Goal: Task Accomplishment & Management: Manage account settings

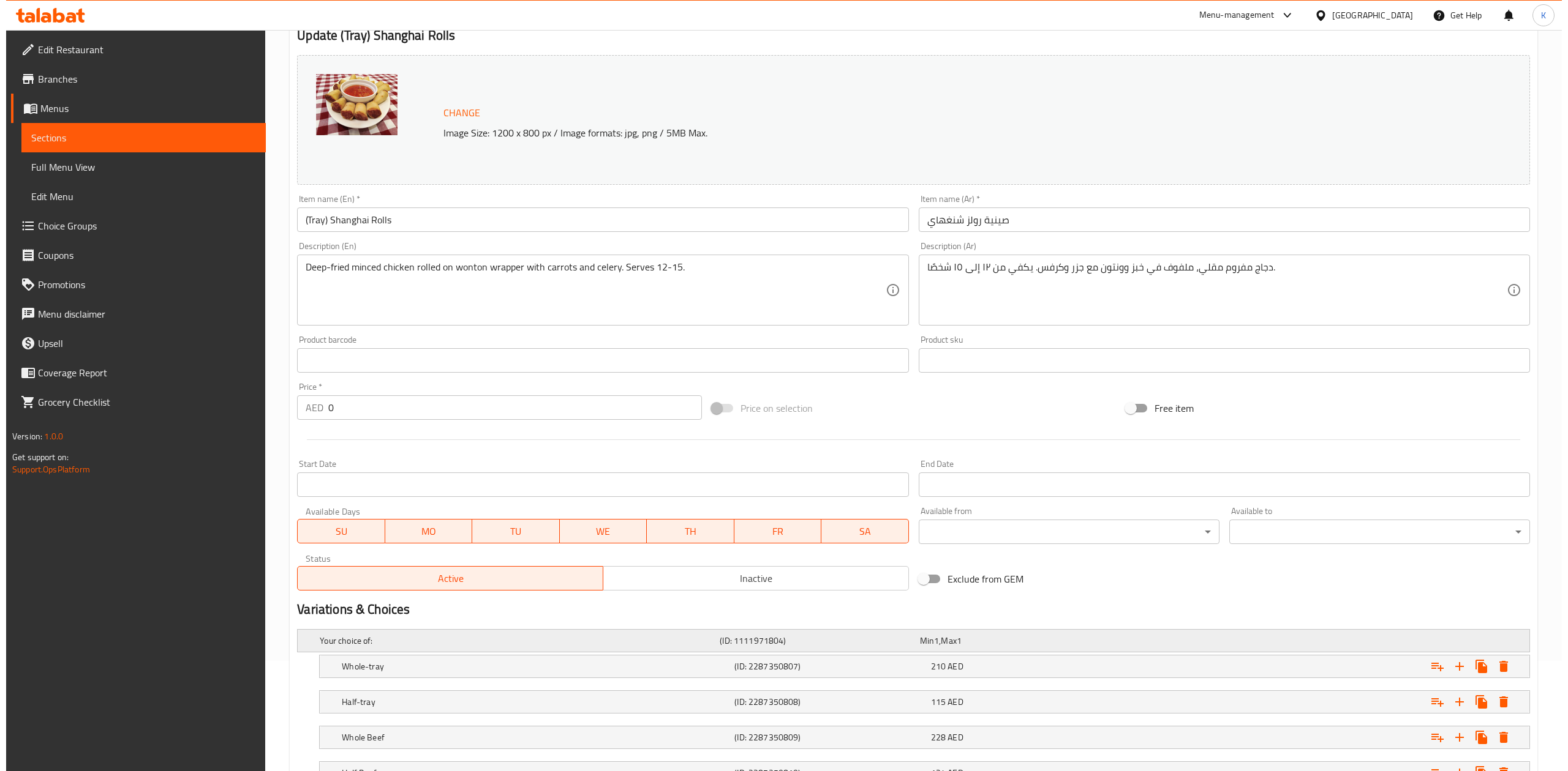
scroll to position [212, 0]
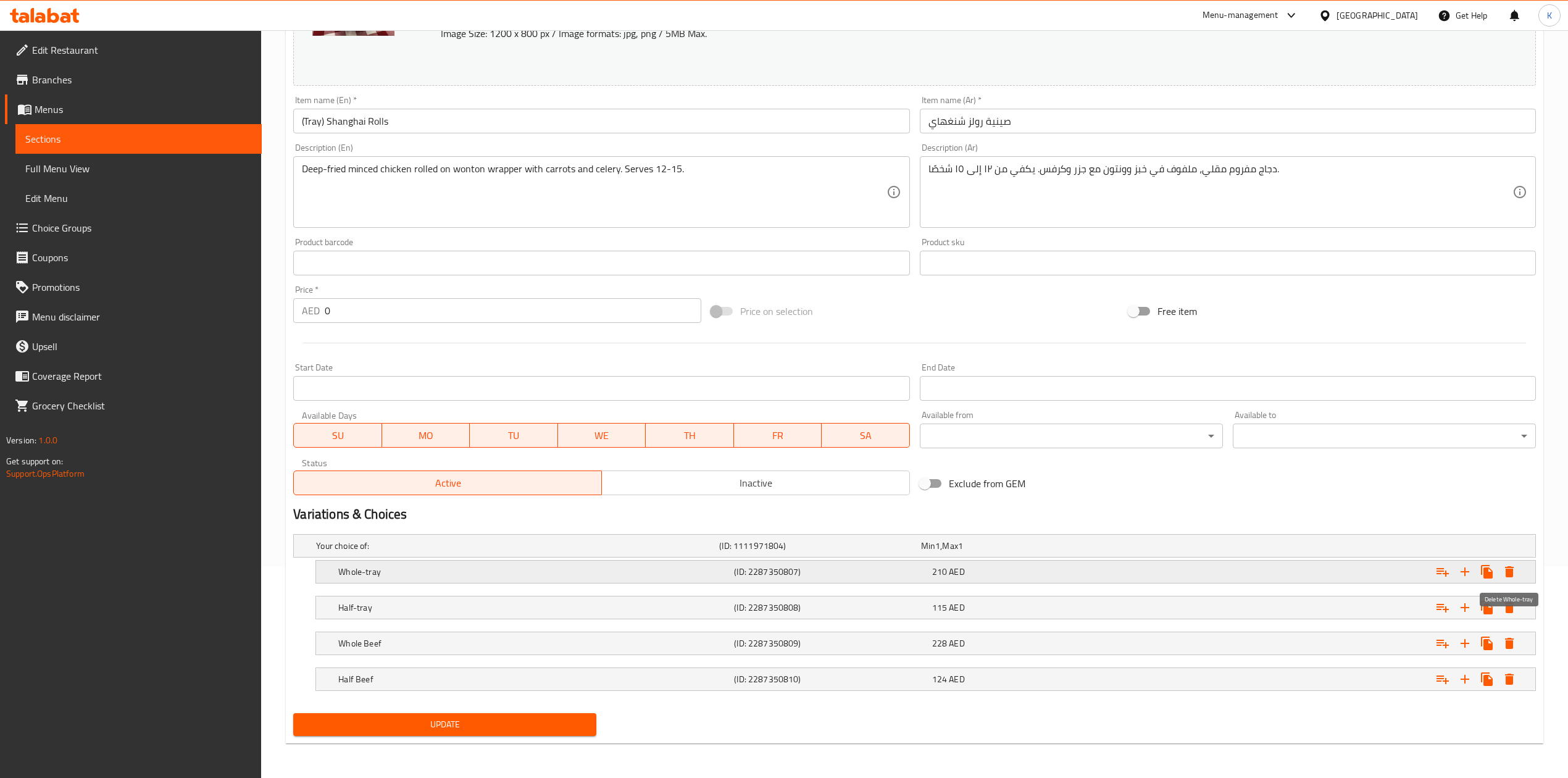
click at [1504, 573] on icon "Expand" at bounding box center [1509, 571] width 15 height 15
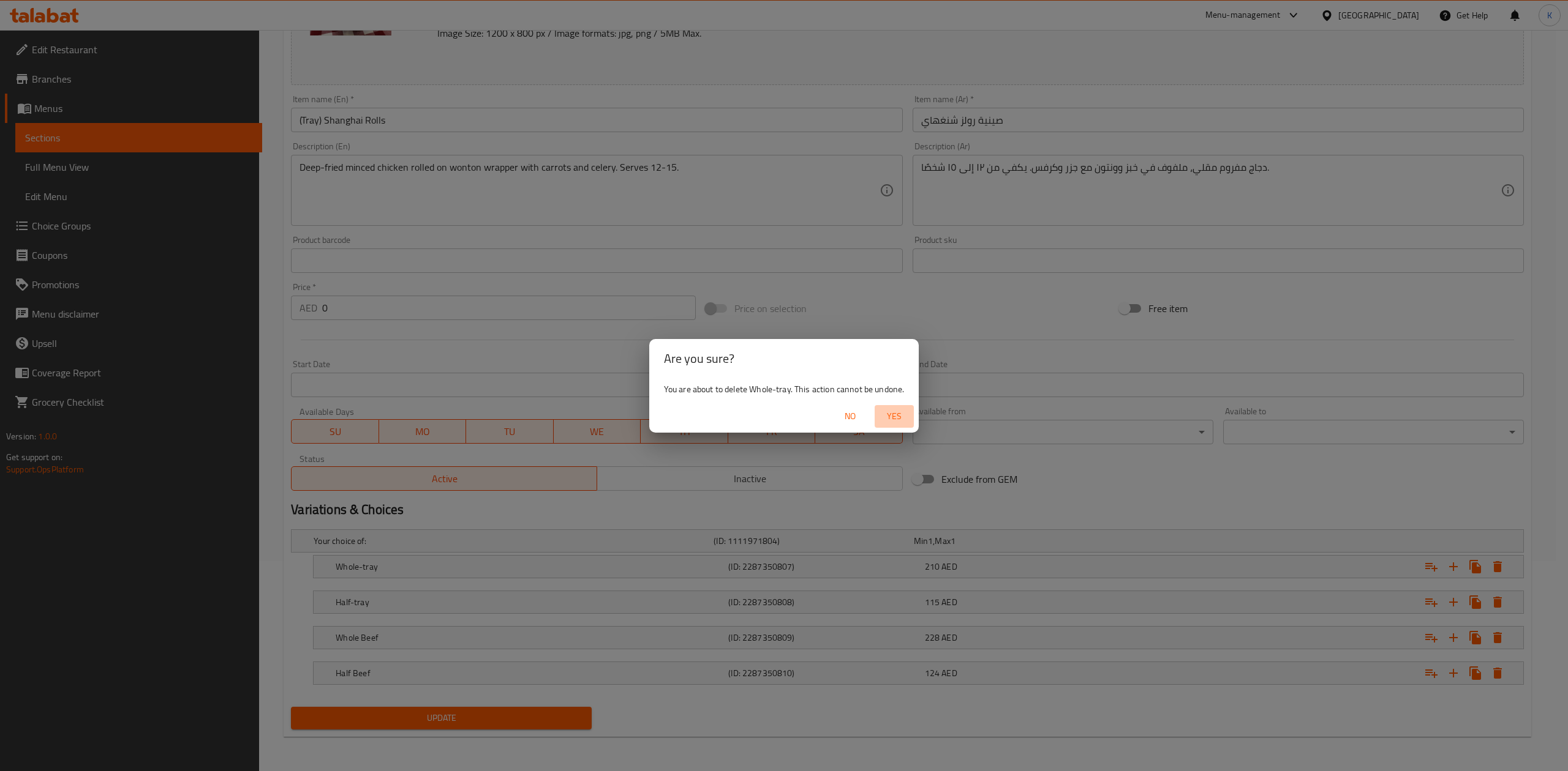
click at [897, 419] on span "Yes" at bounding box center [894, 417] width 29 height 16
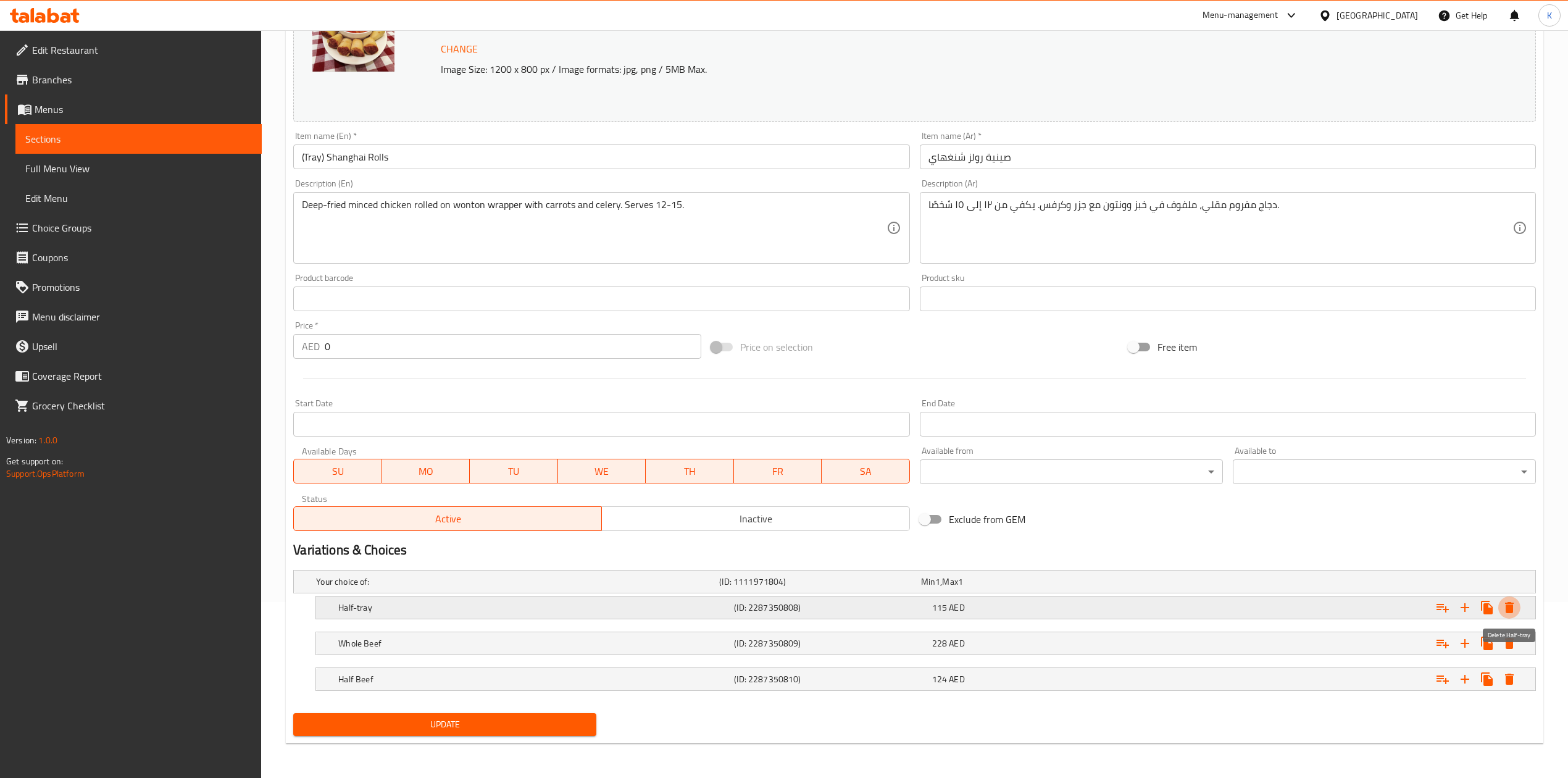
click at [1507, 603] on icon "Expand" at bounding box center [1509, 607] width 15 height 15
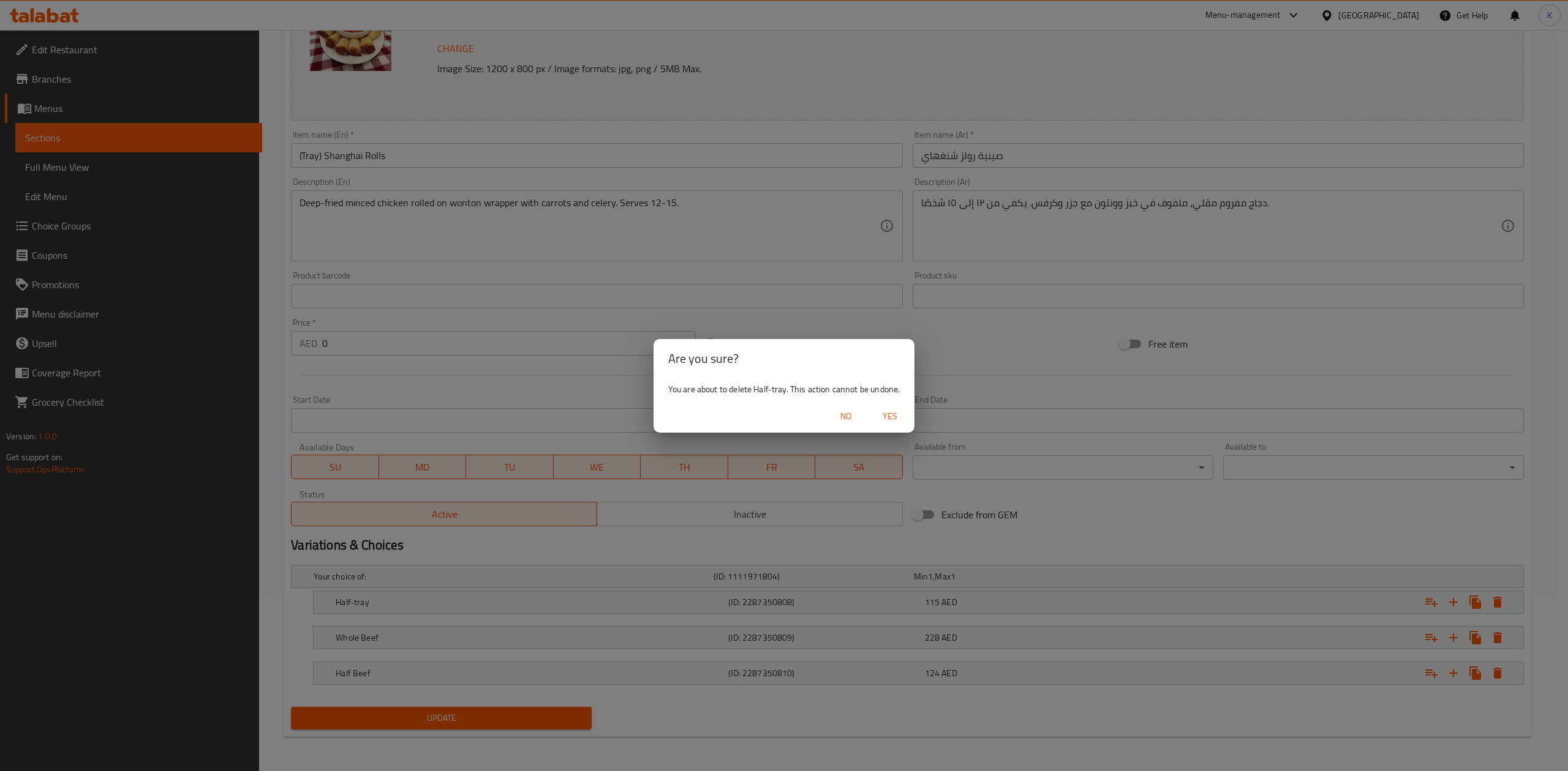
click at [885, 414] on span "Yes" at bounding box center [890, 417] width 29 height 16
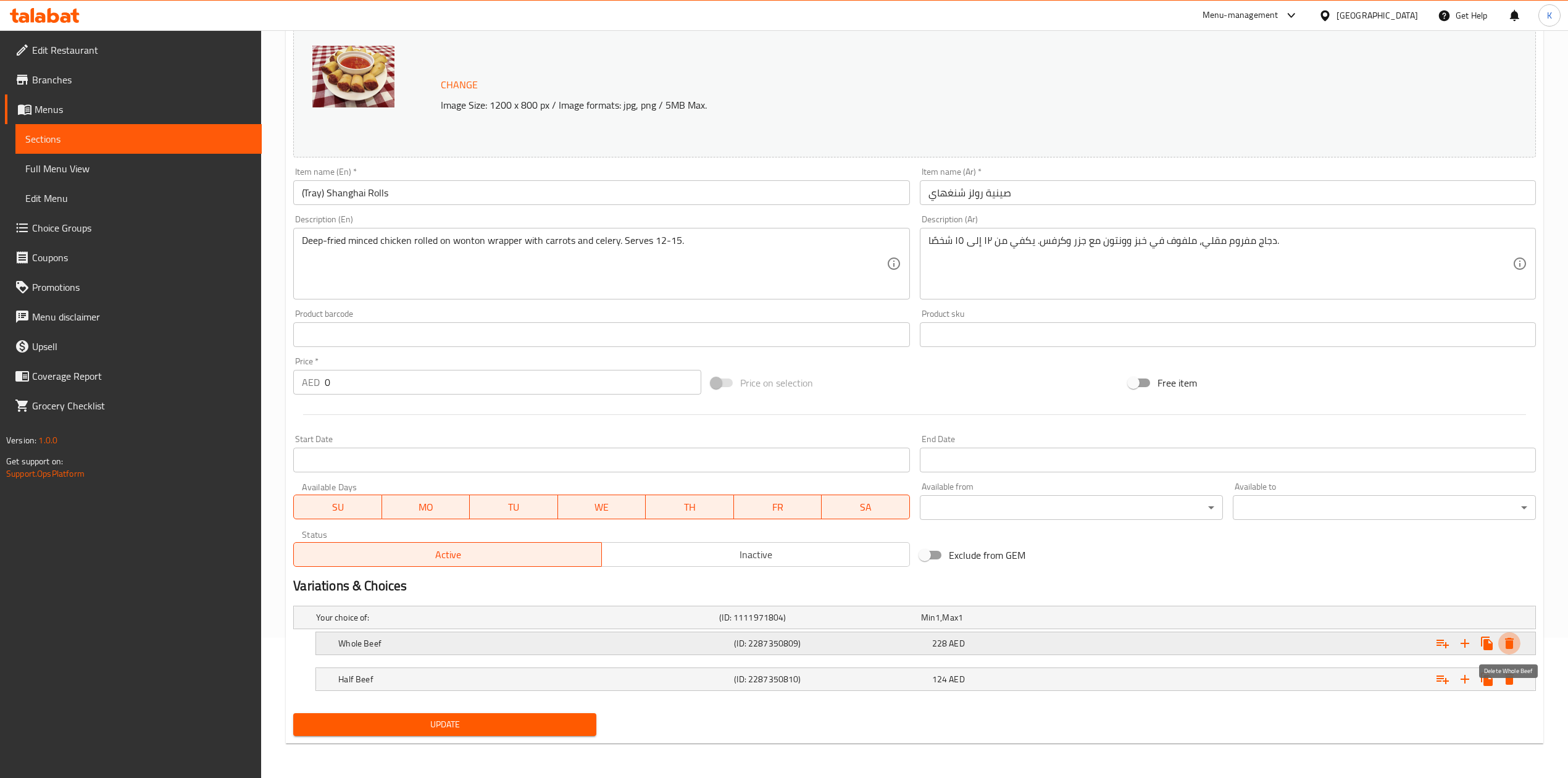
click at [1511, 641] on icon "Expand" at bounding box center [1509, 643] width 9 height 11
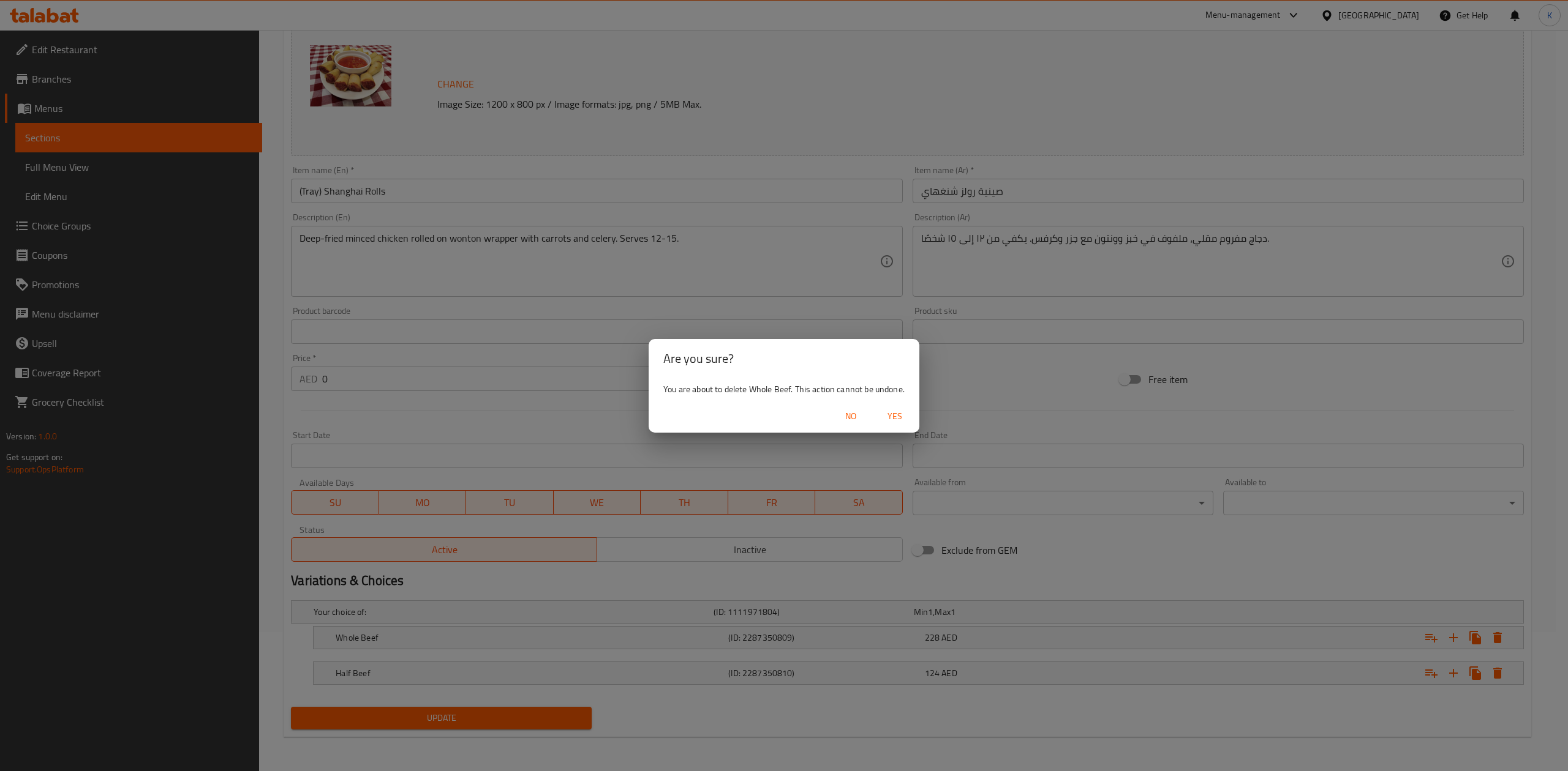
click at [905, 417] on span "Yes" at bounding box center [895, 417] width 29 height 16
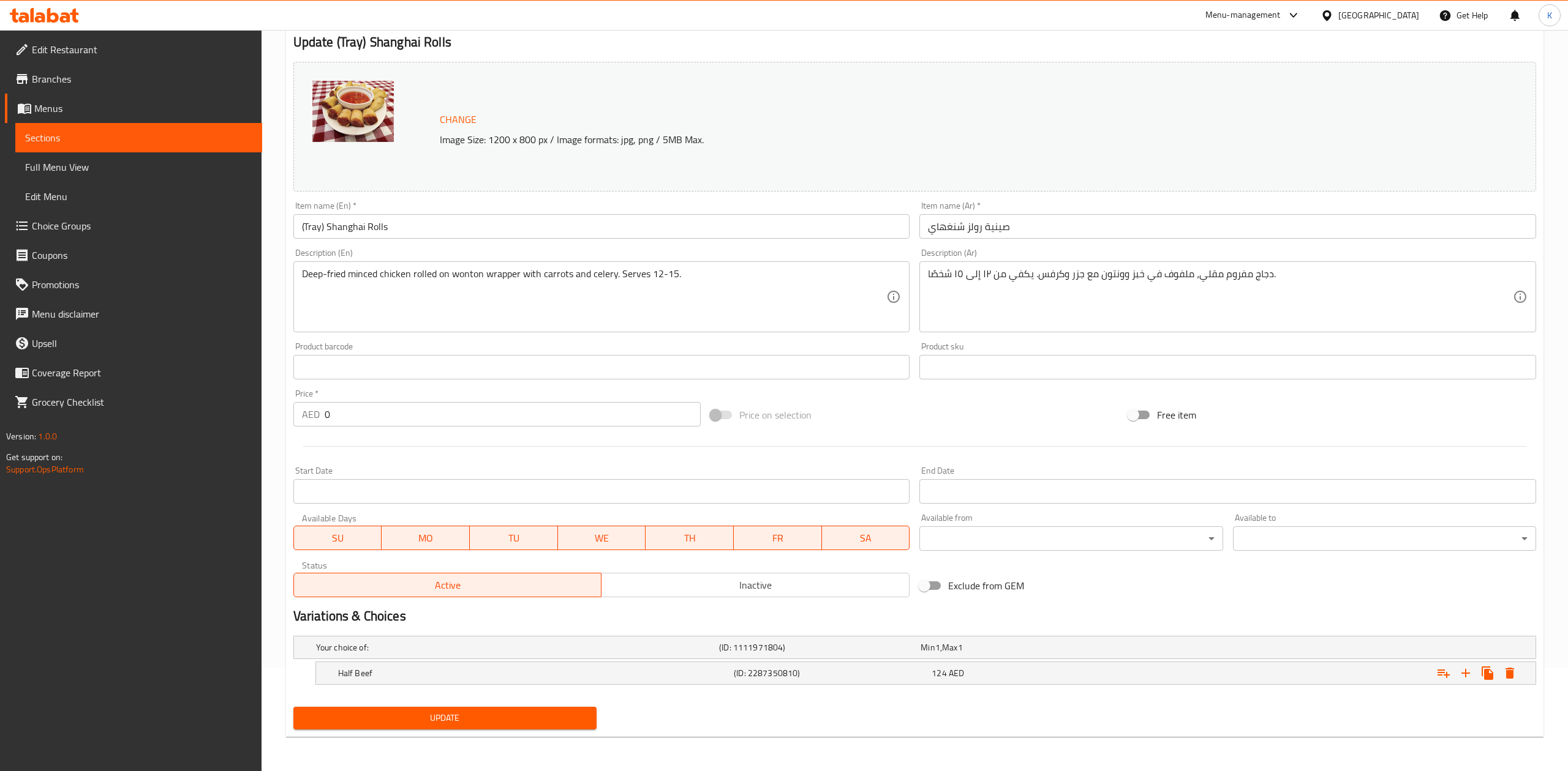
scroll to position [104, 0]
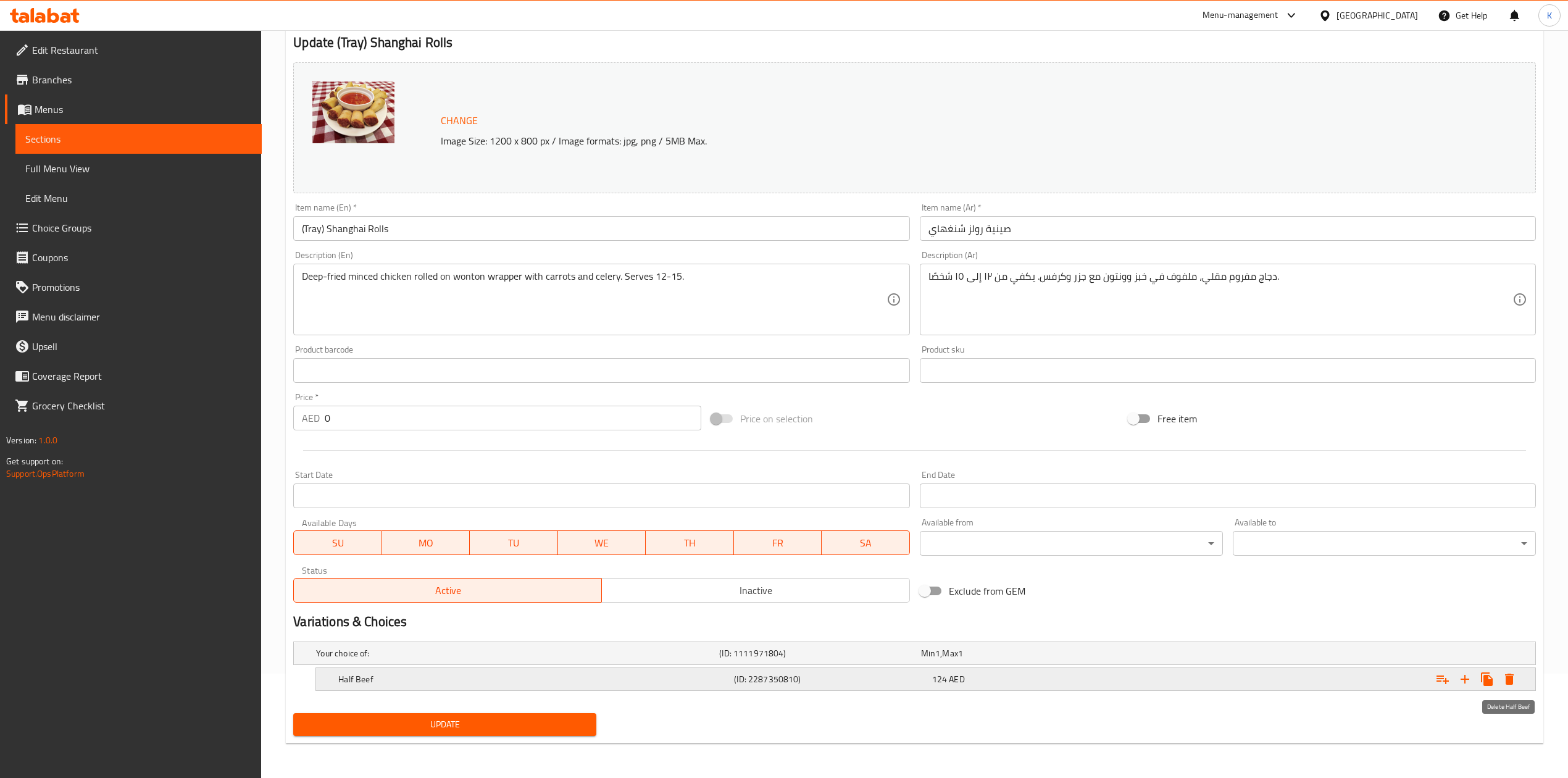
click at [1510, 681] on icon "Expand" at bounding box center [1509, 679] width 9 height 11
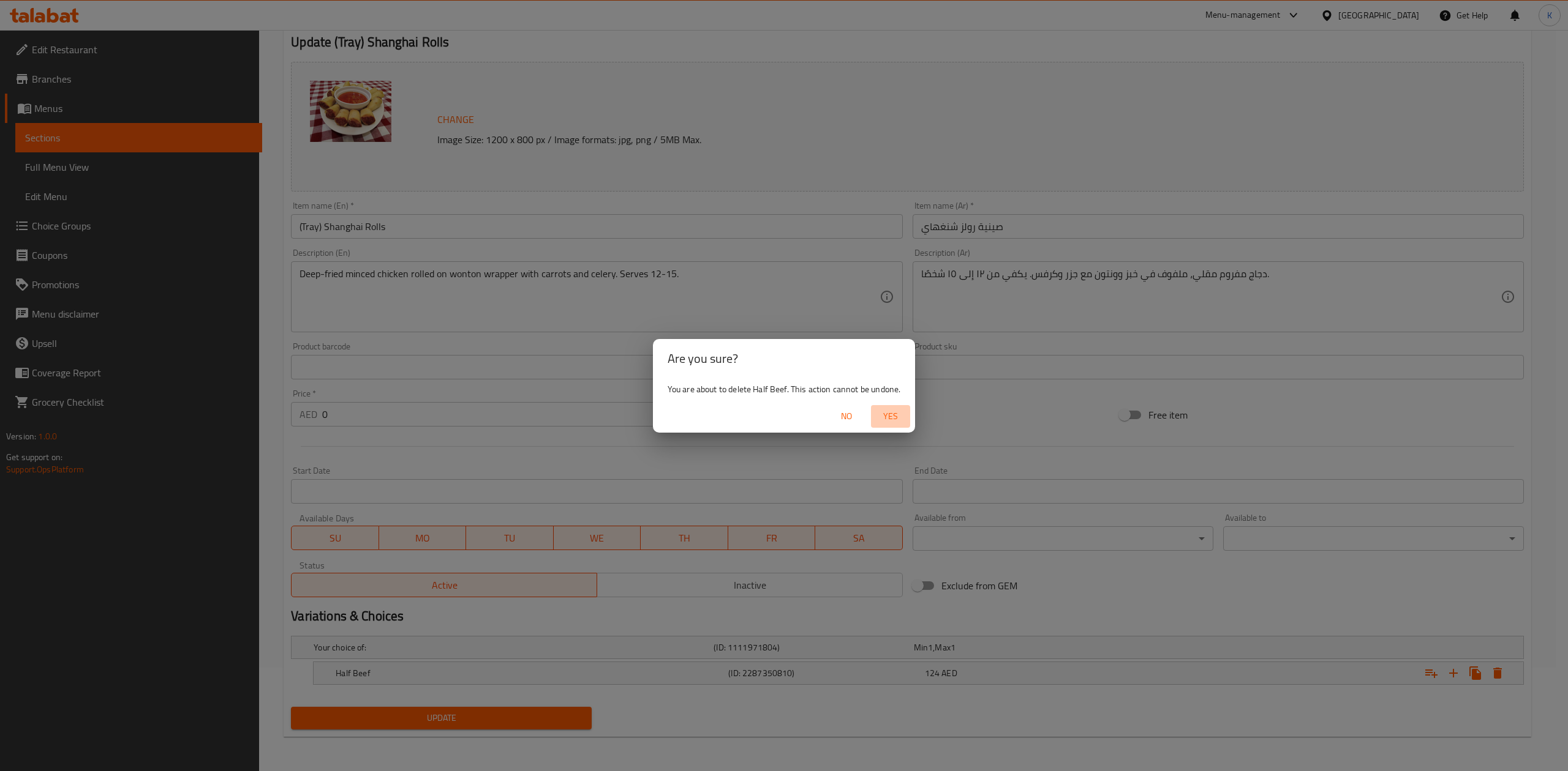
click at [889, 417] on span "Yes" at bounding box center [890, 417] width 29 height 16
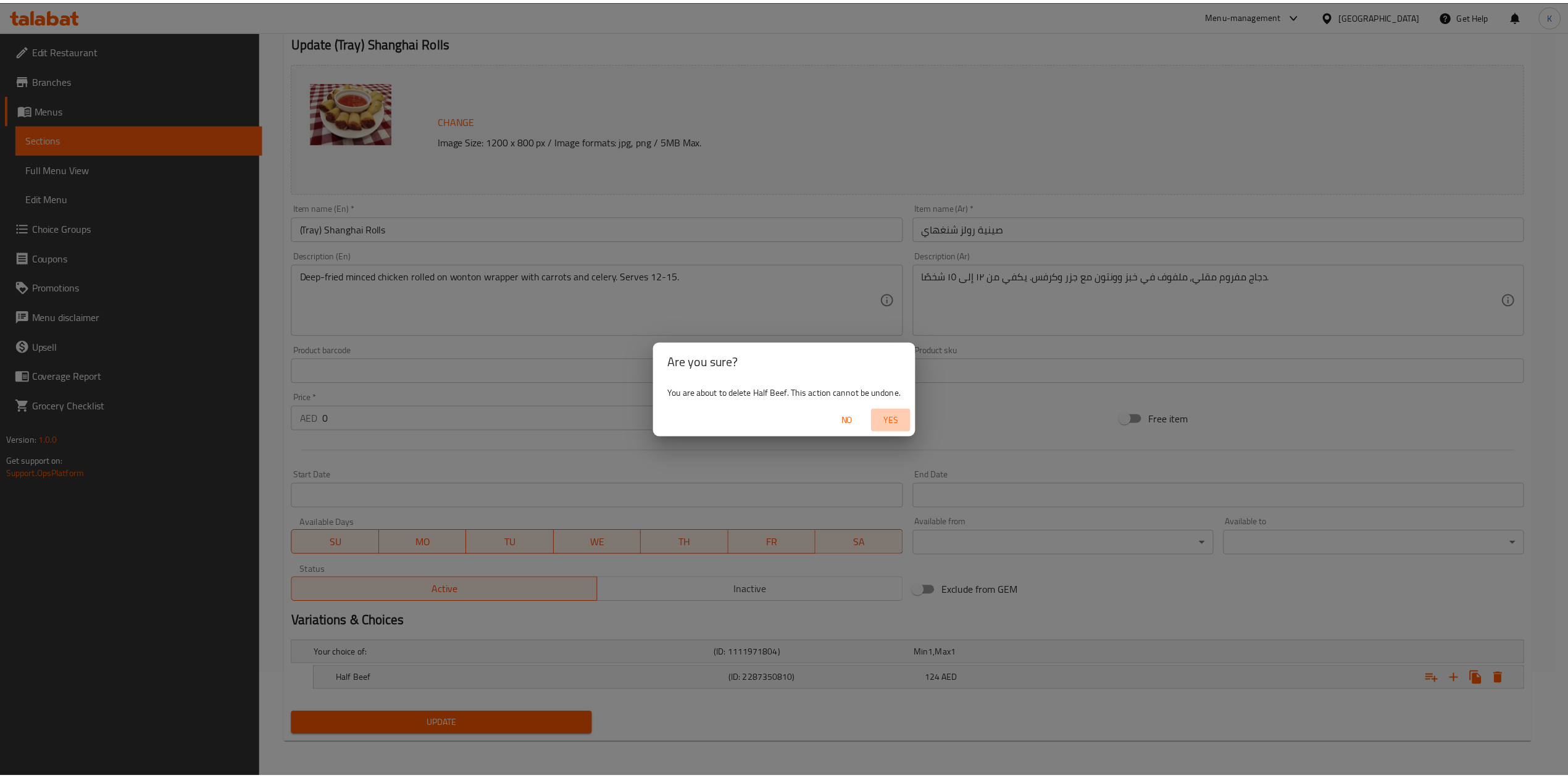
scroll to position [101, 0]
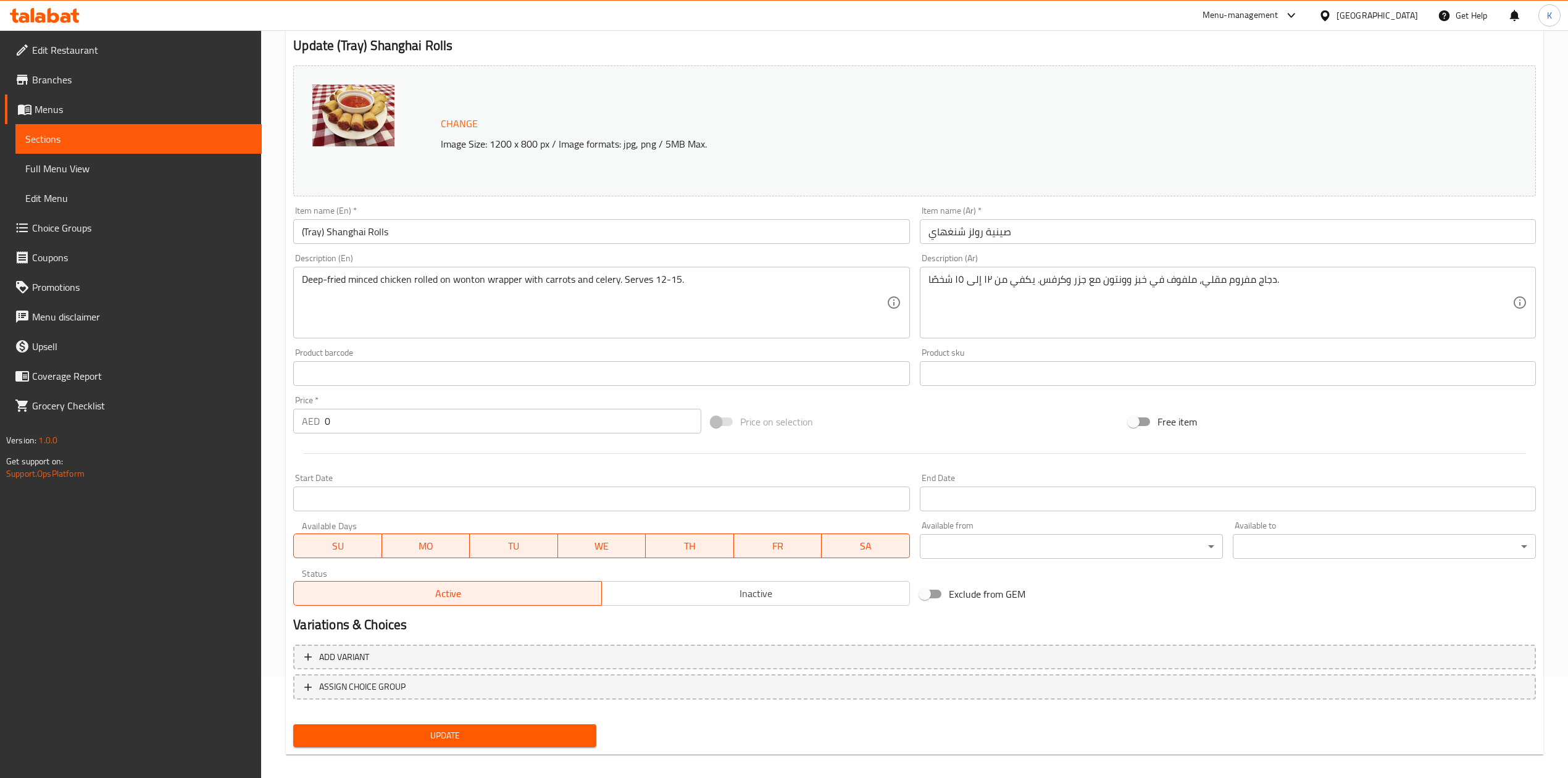
click at [489, 735] on span "Update" at bounding box center [444, 736] width 283 height 16
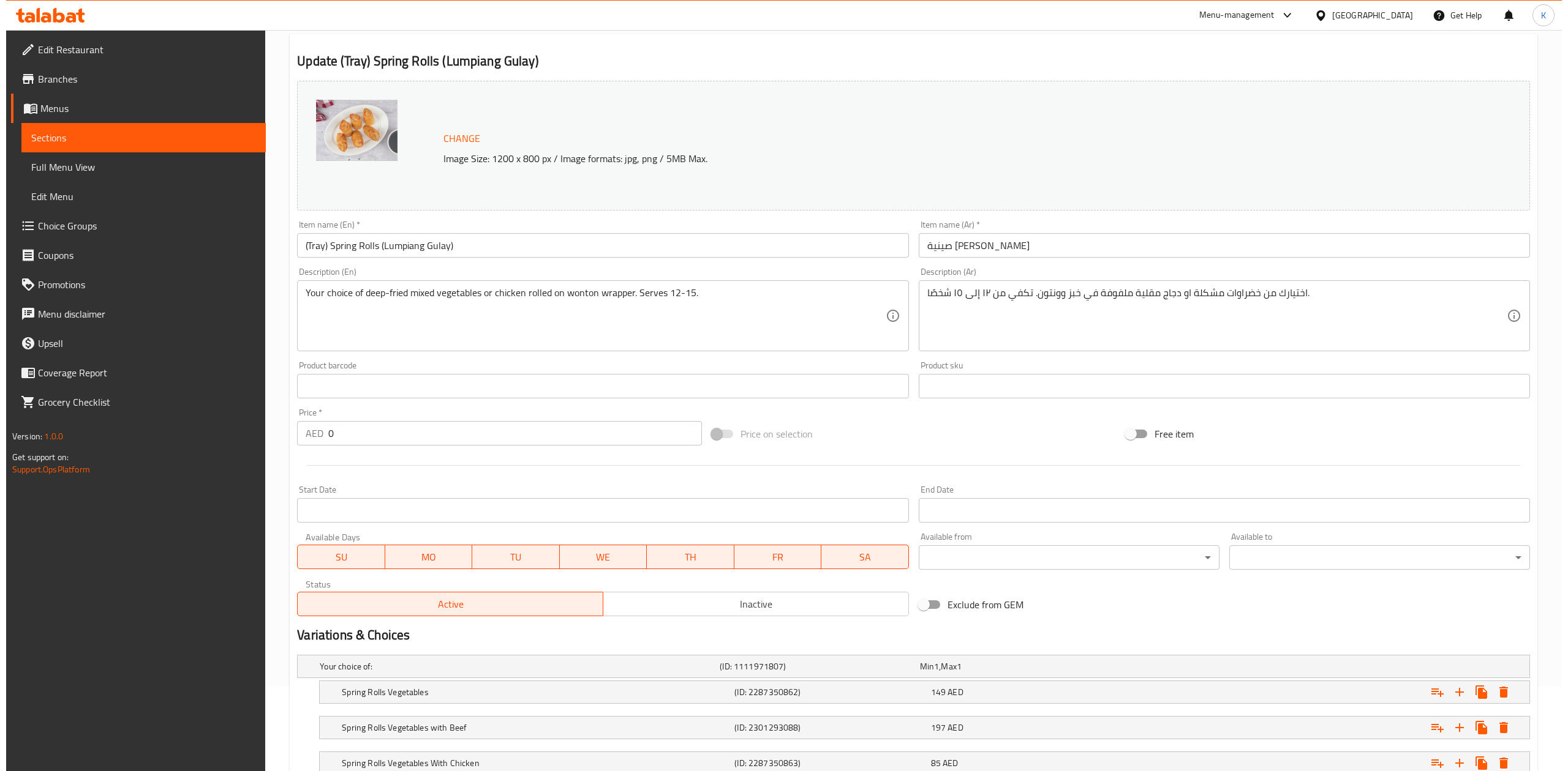
scroll to position [176, 0]
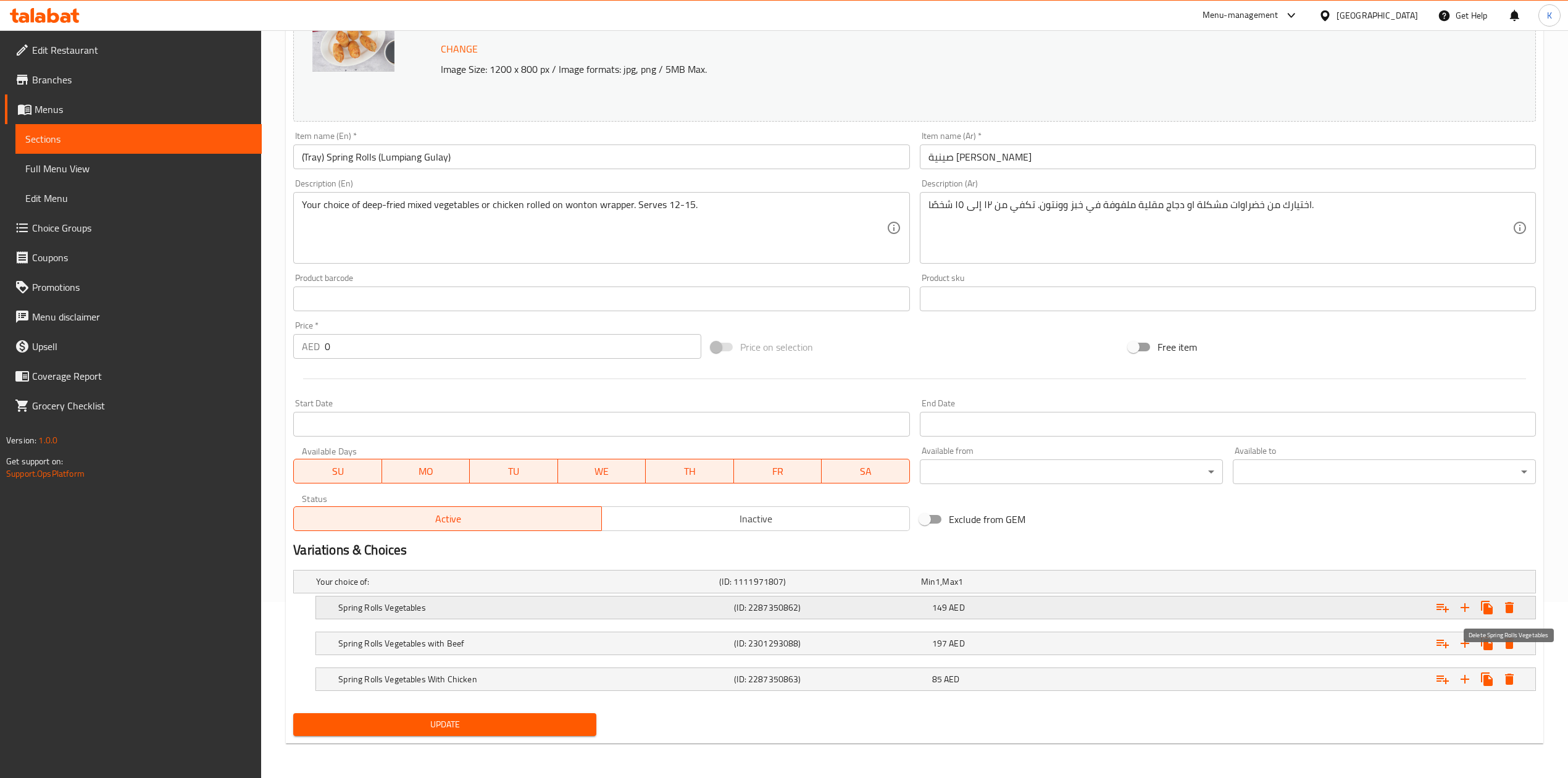
click at [1510, 605] on icon "Expand" at bounding box center [1509, 607] width 9 height 11
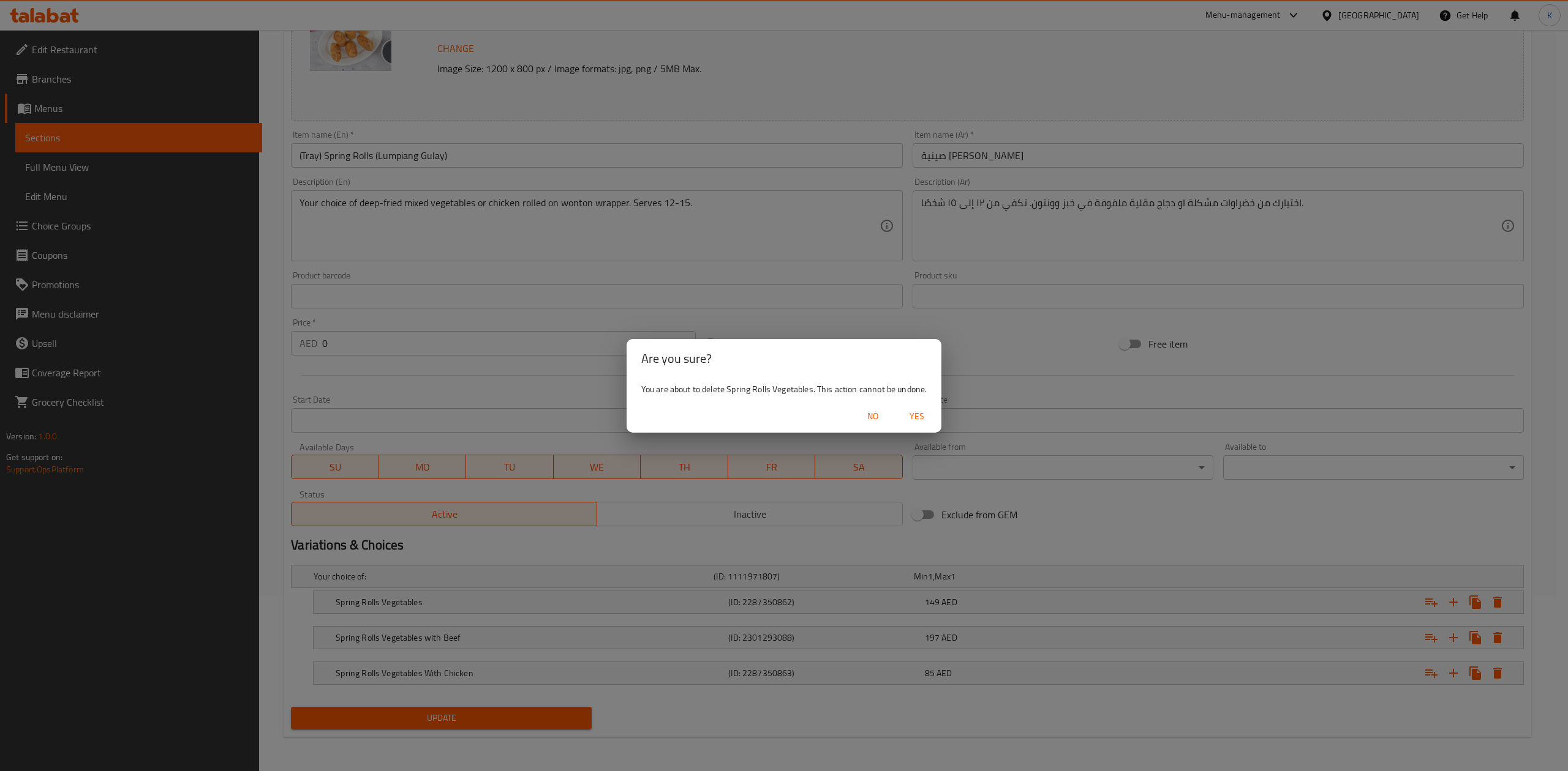
click at [916, 419] on span "Yes" at bounding box center [916, 417] width 29 height 16
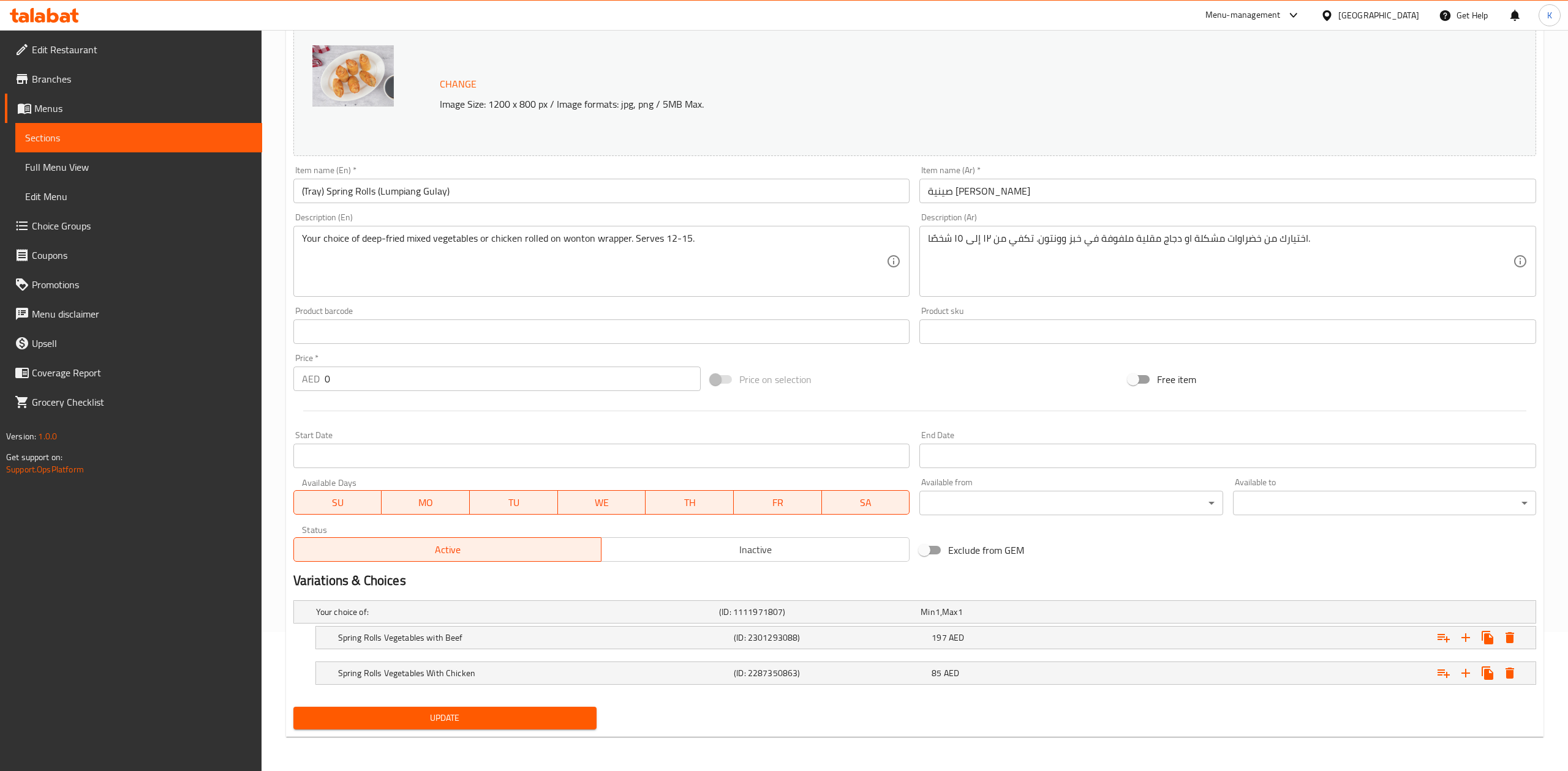
scroll to position [140, 0]
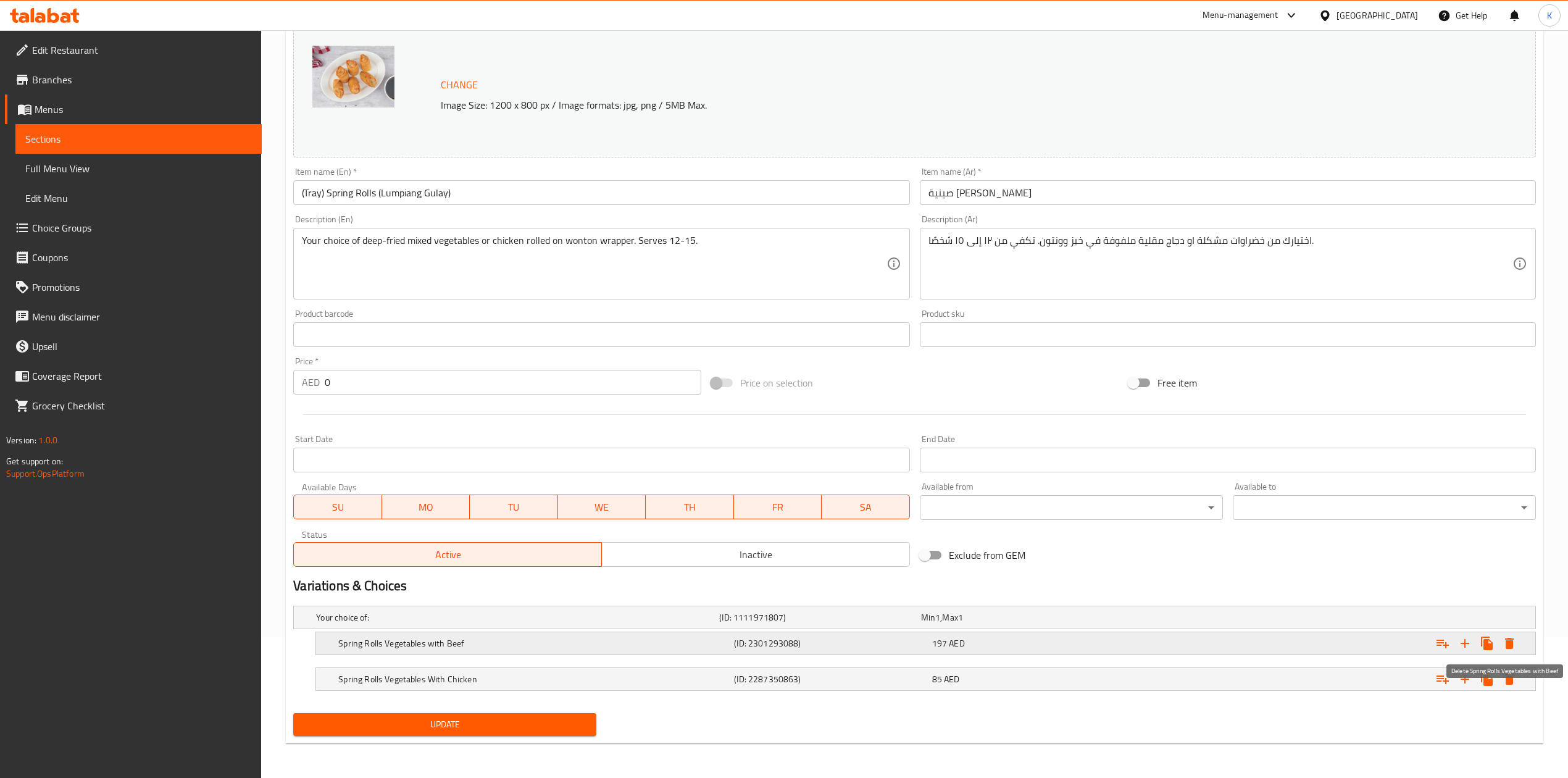
click at [1509, 646] on icon "Expand" at bounding box center [1509, 643] width 9 height 11
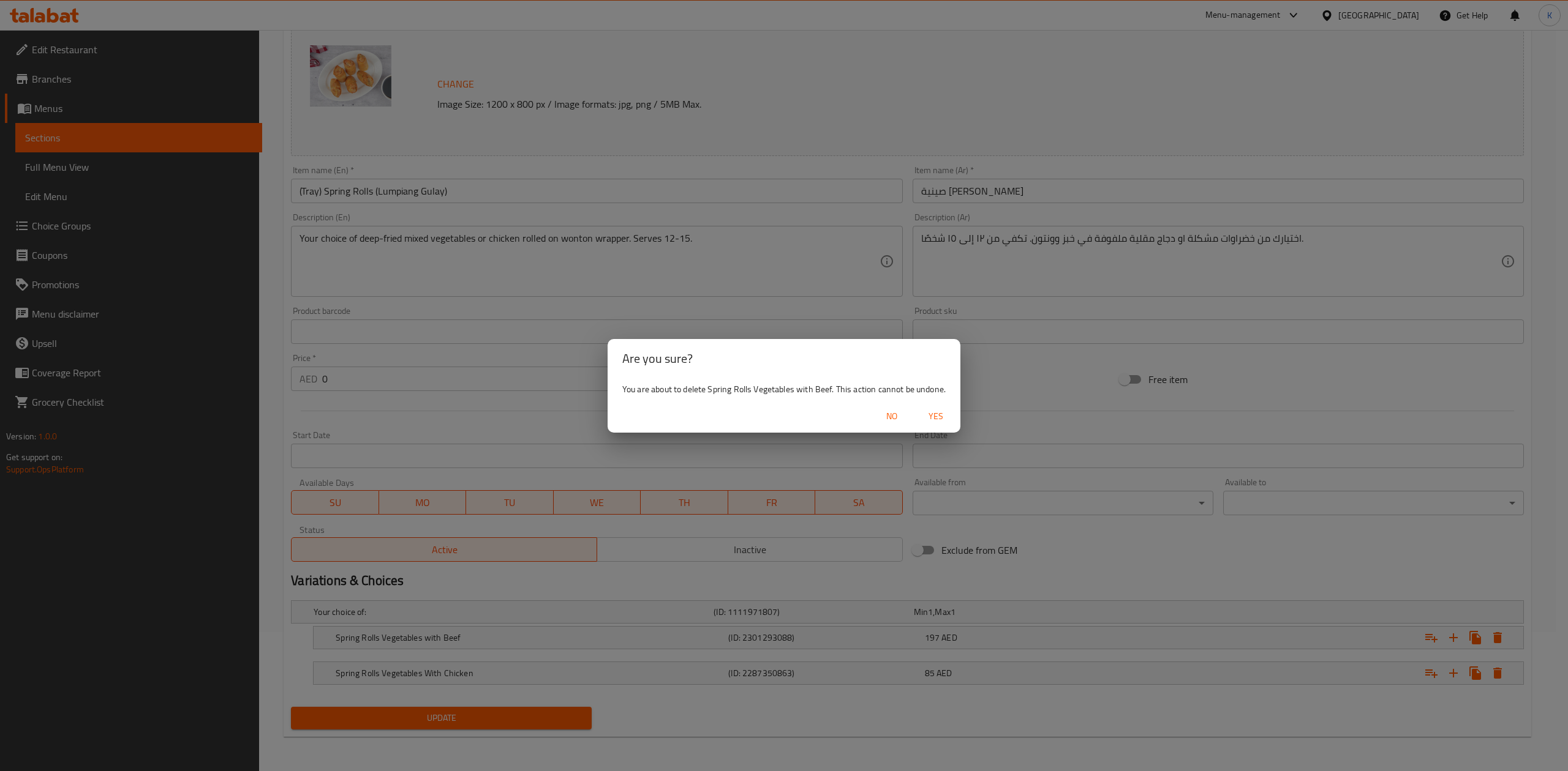
click at [939, 414] on span "Yes" at bounding box center [936, 417] width 29 height 16
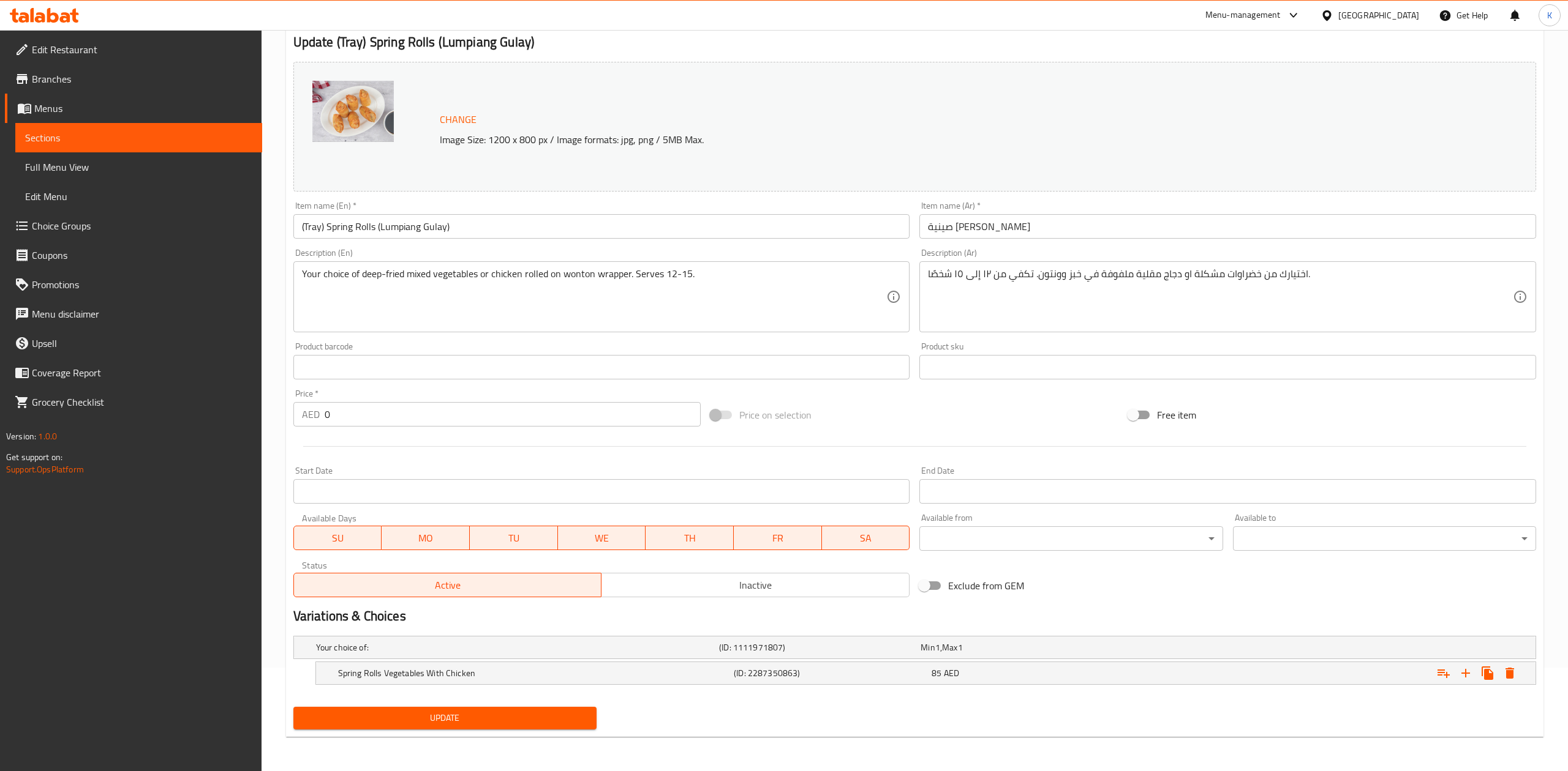
scroll to position [104, 0]
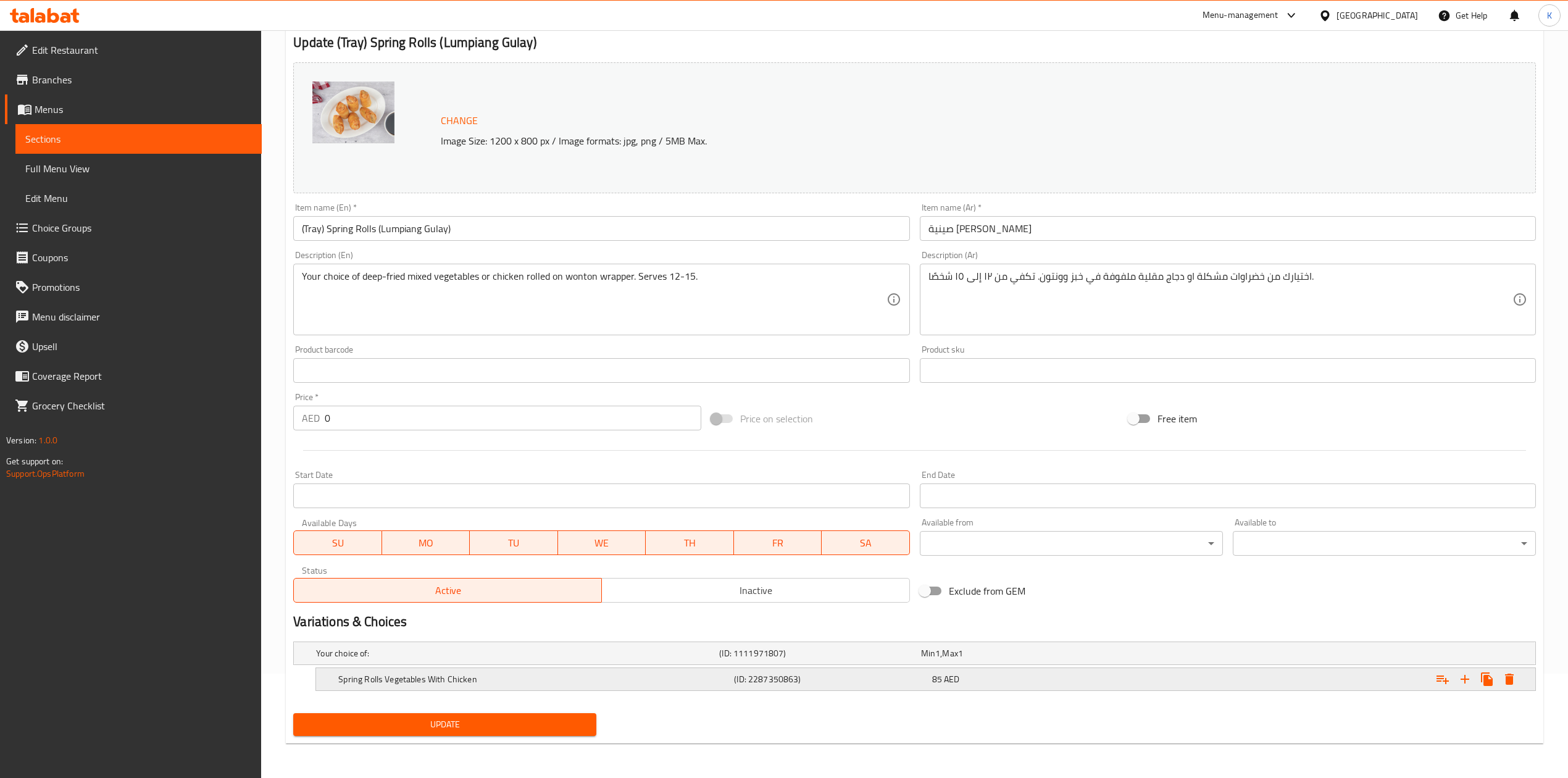
click at [1512, 683] on icon "Expand" at bounding box center [1509, 679] width 9 height 11
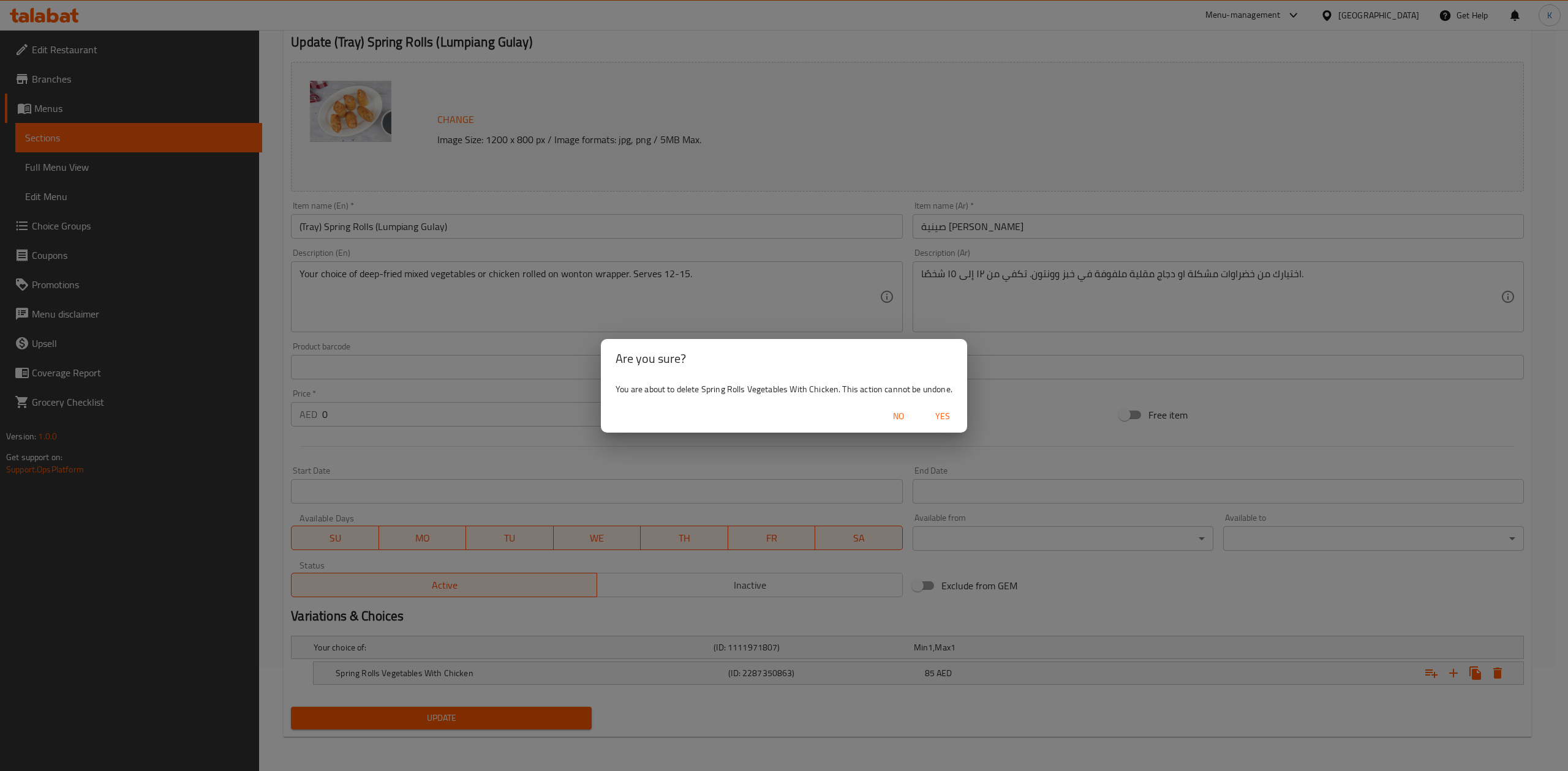
click at [940, 416] on span "Yes" at bounding box center [943, 417] width 29 height 16
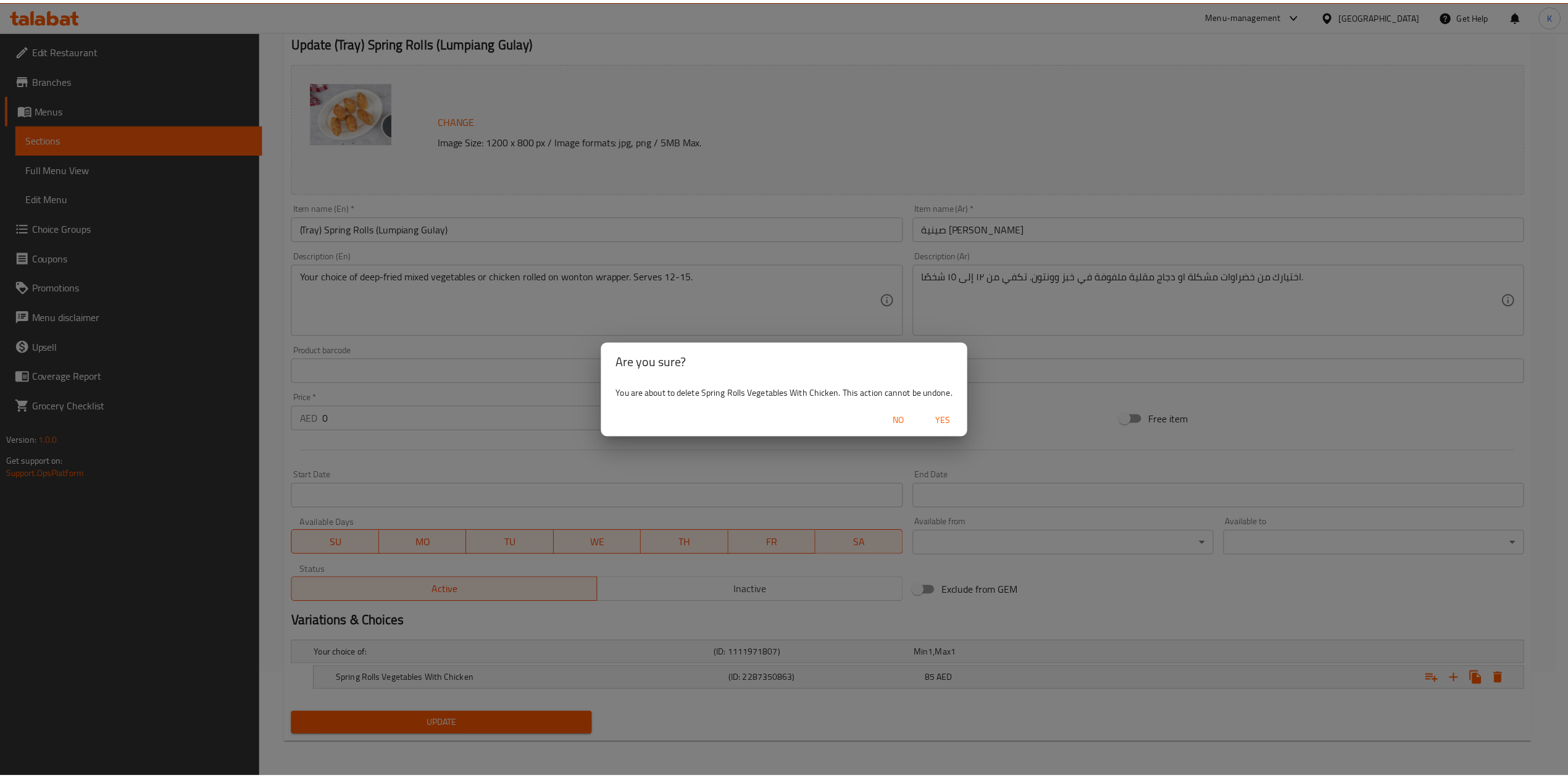
scroll to position [81, 0]
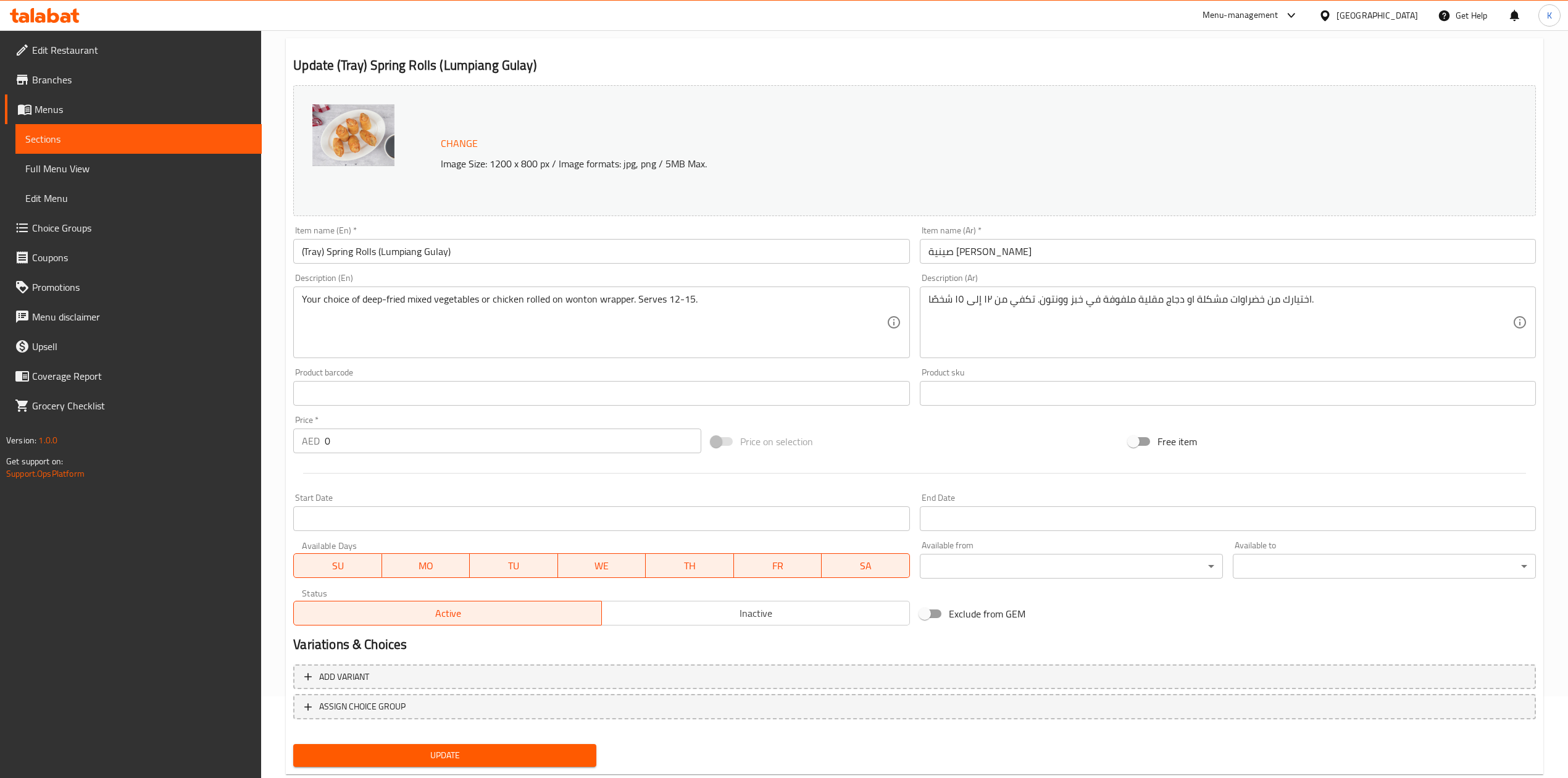
click at [519, 752] on span "Update" at bounding box center [444, 755] width 283 height 16
